Goal: Information Seeking & Learning: Learn about a topic

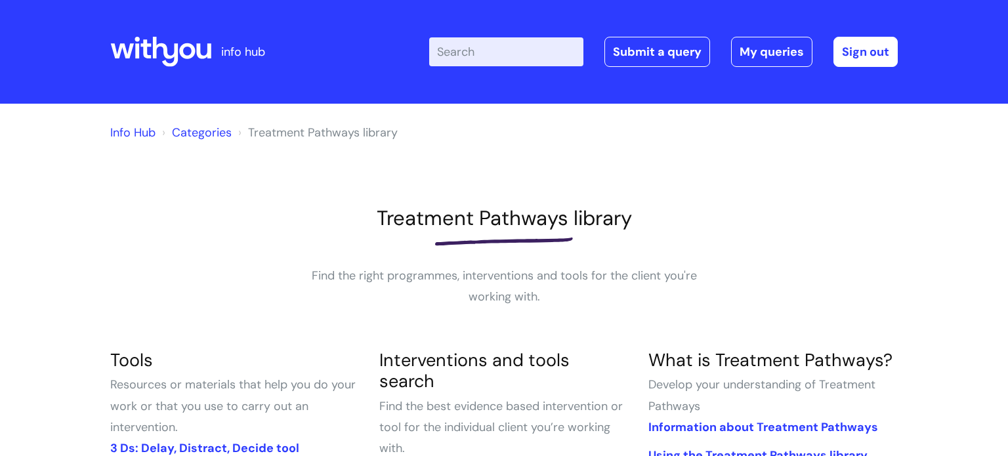
click at [488, 54] on input "Enter your search term here..." at bounding box center [506, 51] width 154 height 29
type input "w"
type input "withdrawal"
click button "Search" at bounding box center [0, 0] width 0 height 0
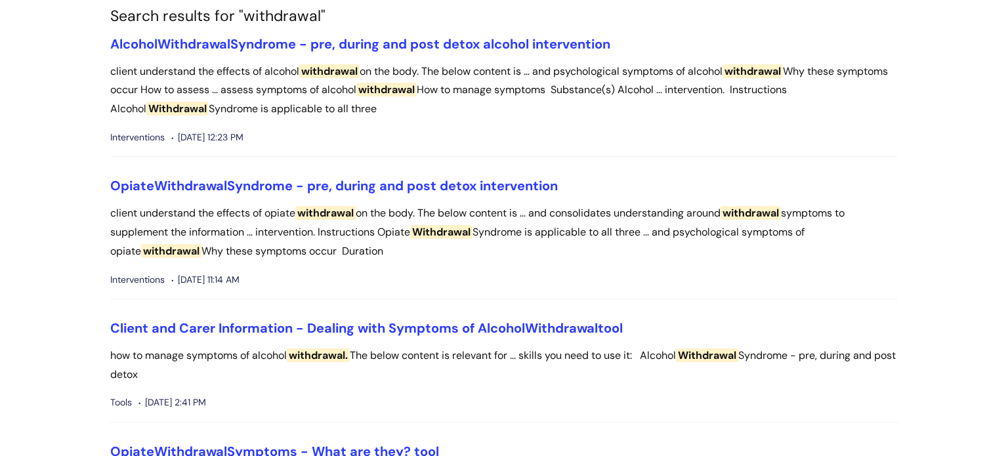
scroll to position [113, 0]
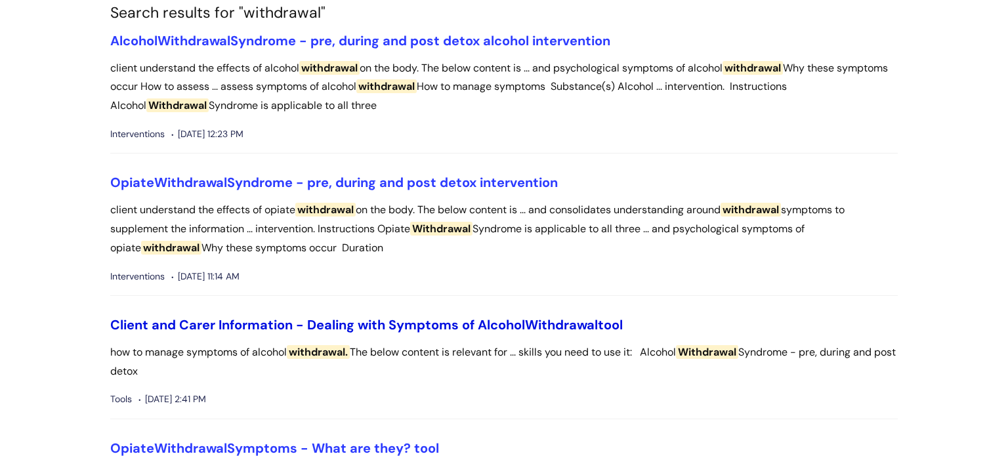
click at [539, 322] on span "Withdrawal" at bounding box center [561, 324] width 73 height 17
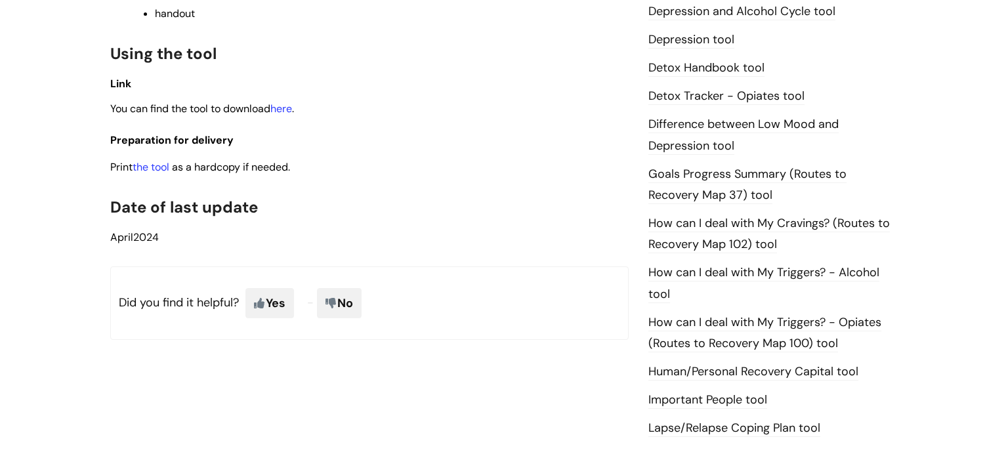
scroll to position [735, 0]
click at [163, 174] on link "the tool" at bounding box center [151, 168] width 37 height 14
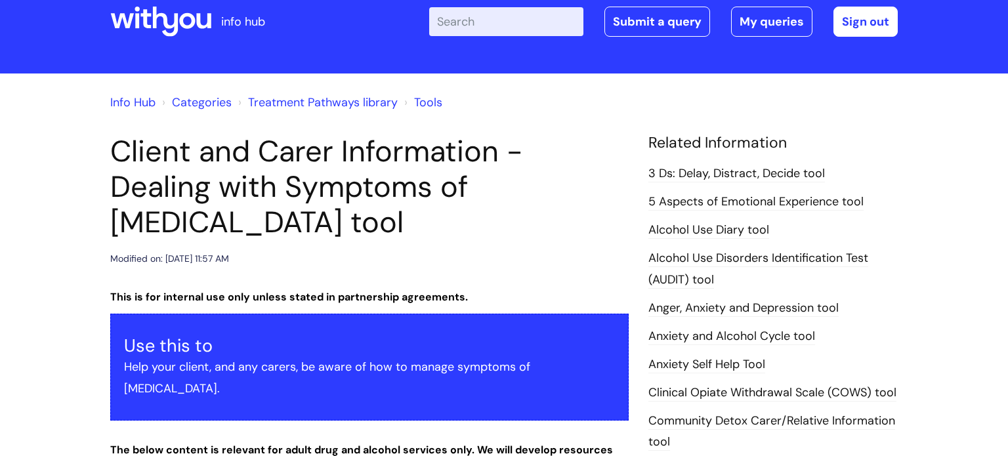
scroll to position [0, 0]
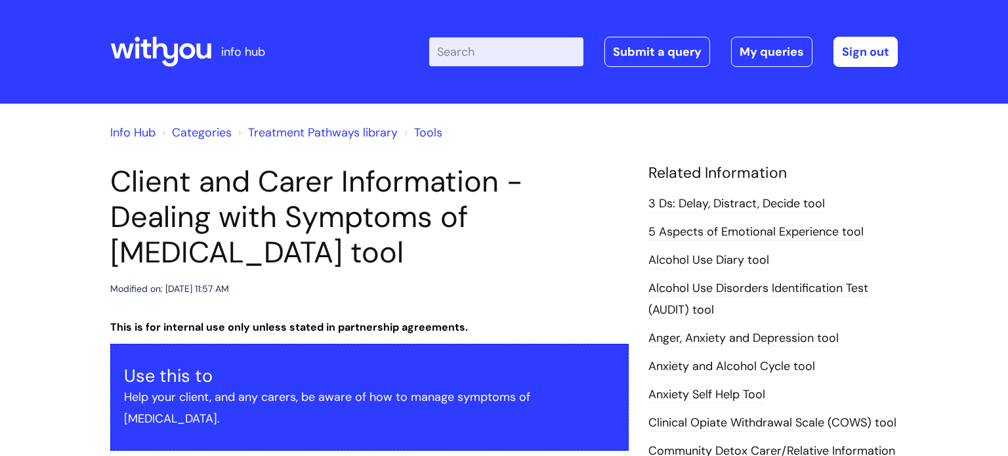
click at [165, 54] on icon at bounding box center [166, 52] width 26 height 30
